Goal: Information Seeking & Learning: Learn about a topic

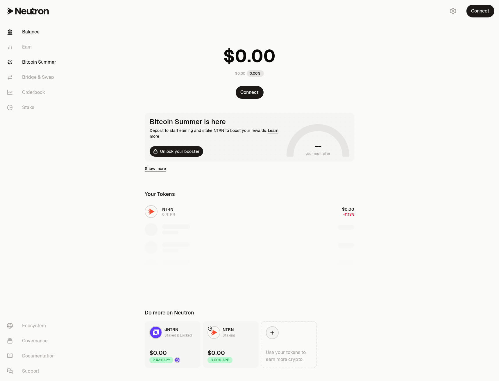
click at [44, 62] on link "Bitcoin Summer" at bounding box center [32, 62] width 60 height 15
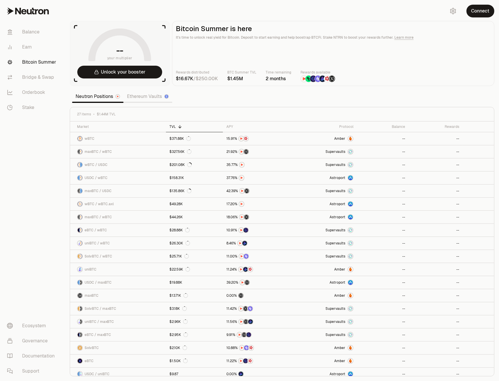
click at [135, 96] on link "Ethereum Vaults" at bounding box center [147, 97] width 49 height 12
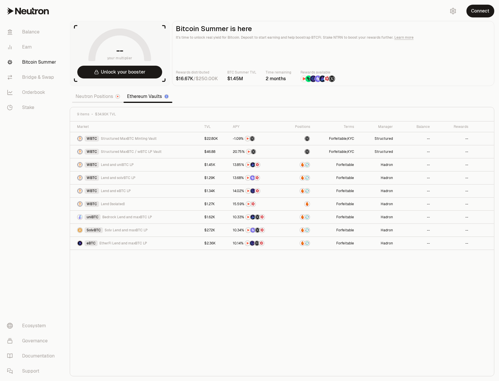
click at [100, 94] on link "Neutron Positions" at bounding box center [97, 97] width 51 height 12
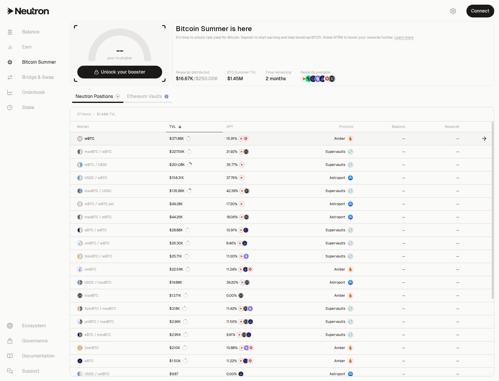
click at [339, 138] on span "Amber" at bounding box center [339, 138] width 11 height 5
